Goal: Task Accomplishment & Management: Complete application form

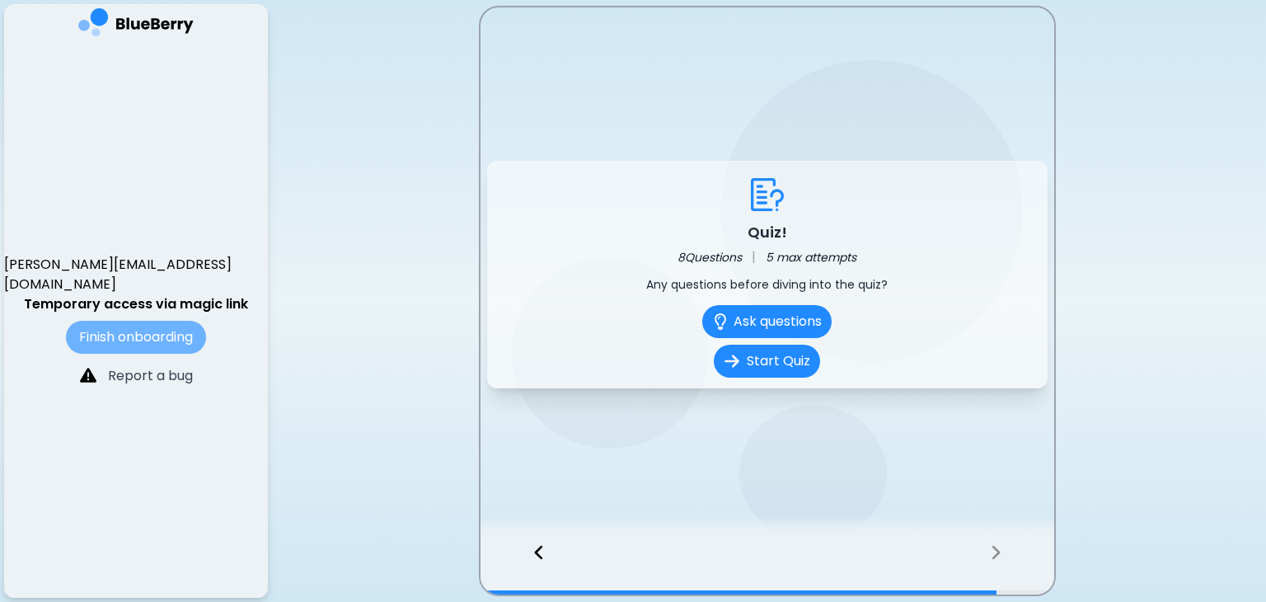
click at [153, 321] on button "Finish onboarding" at bounding box center [136, 337] width 140 height 33
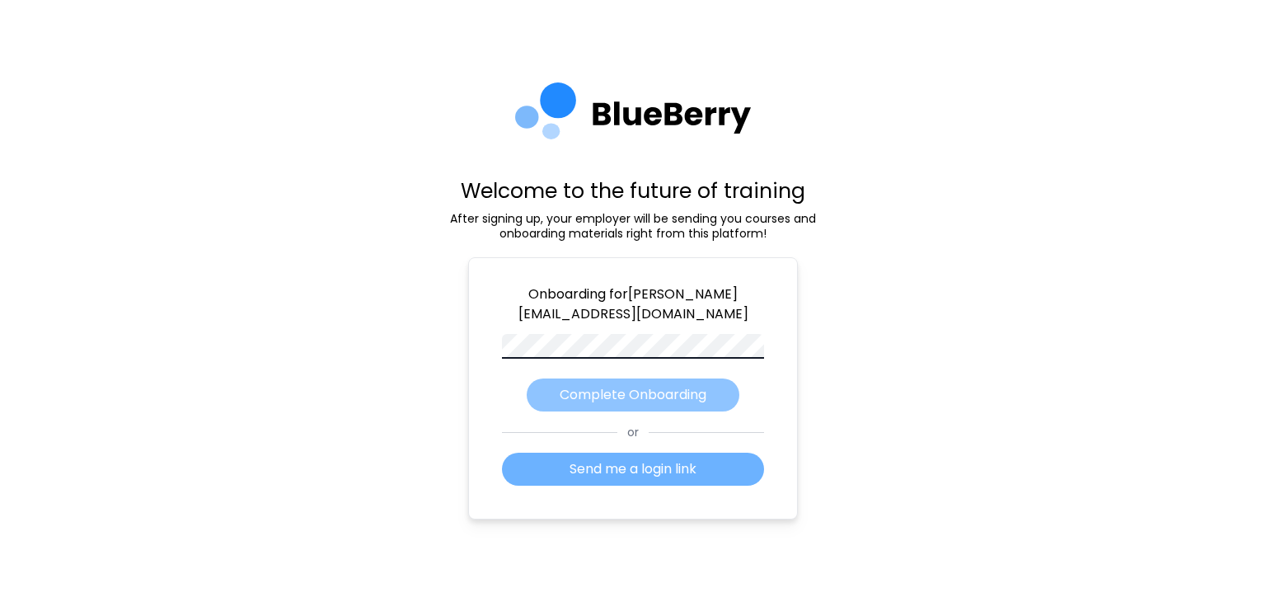
click at [603, 467] on button "Send me a login link" at bounding box center [633, 469] width 262 height 33
